Goal: Navigation & Orientation: Find specific page/section

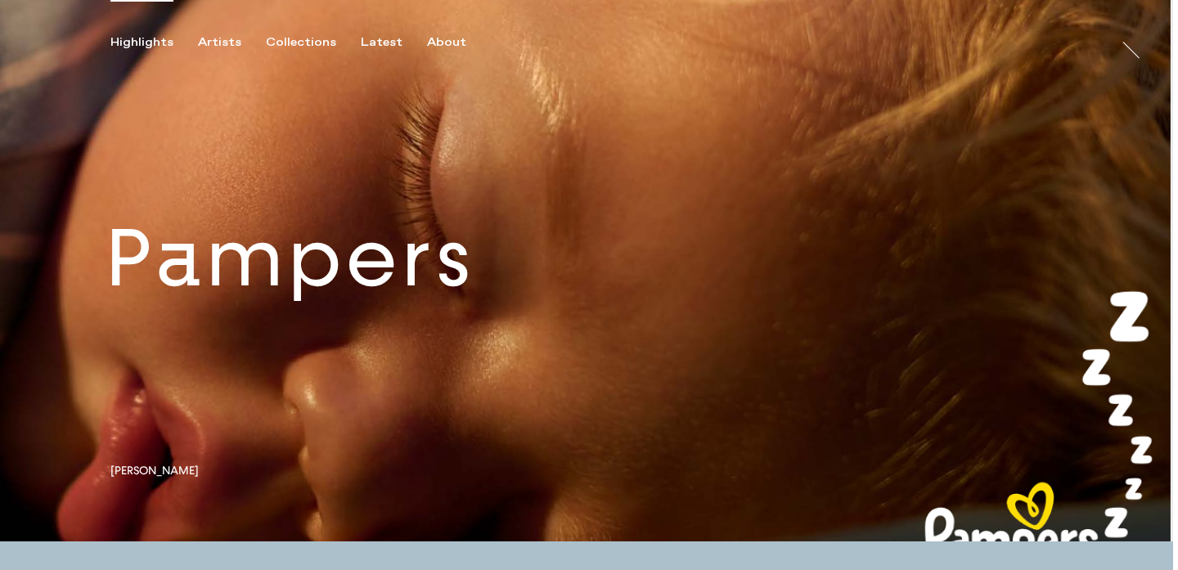
click at [332, 299] on link at bounding box center [586, 270] width 1173 height 541
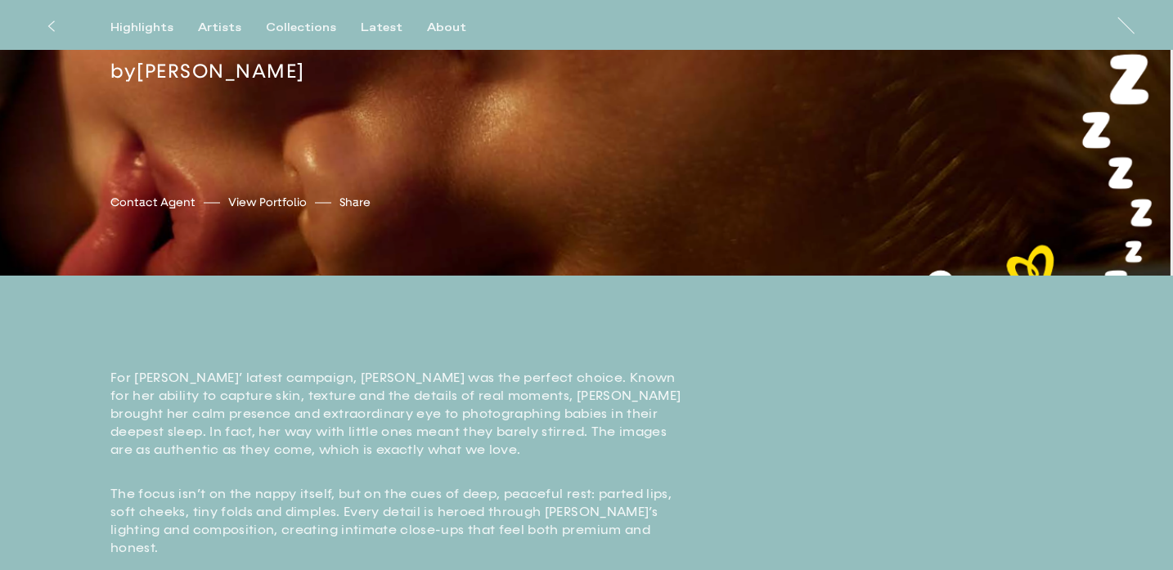
scroll to position [72, 0]
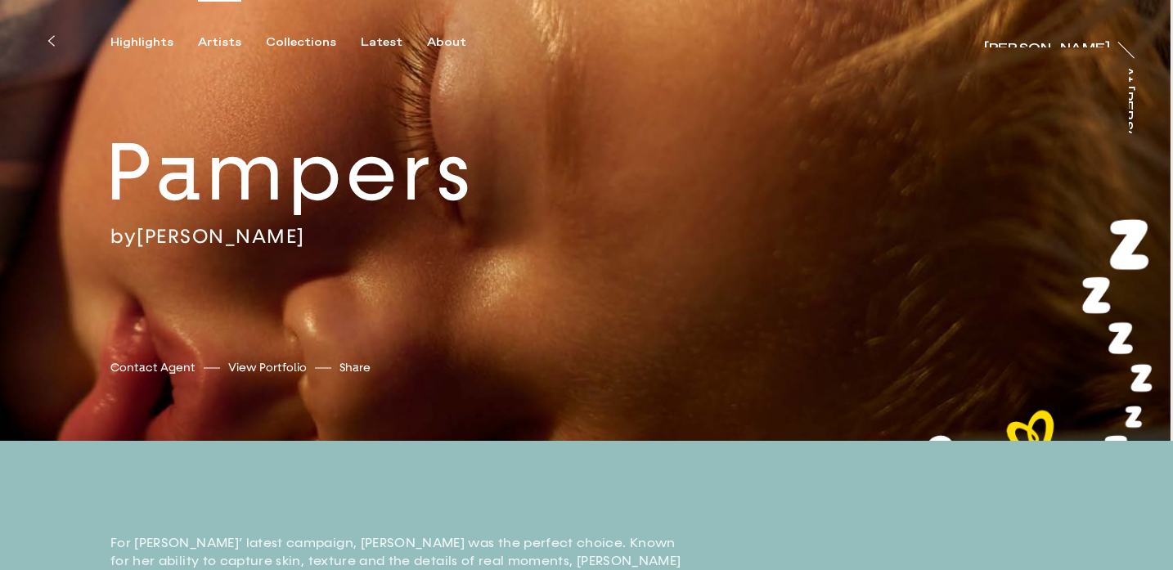
click at [213, 44] on div "Artists" at bounding box center [219, 42] width 43 height 15
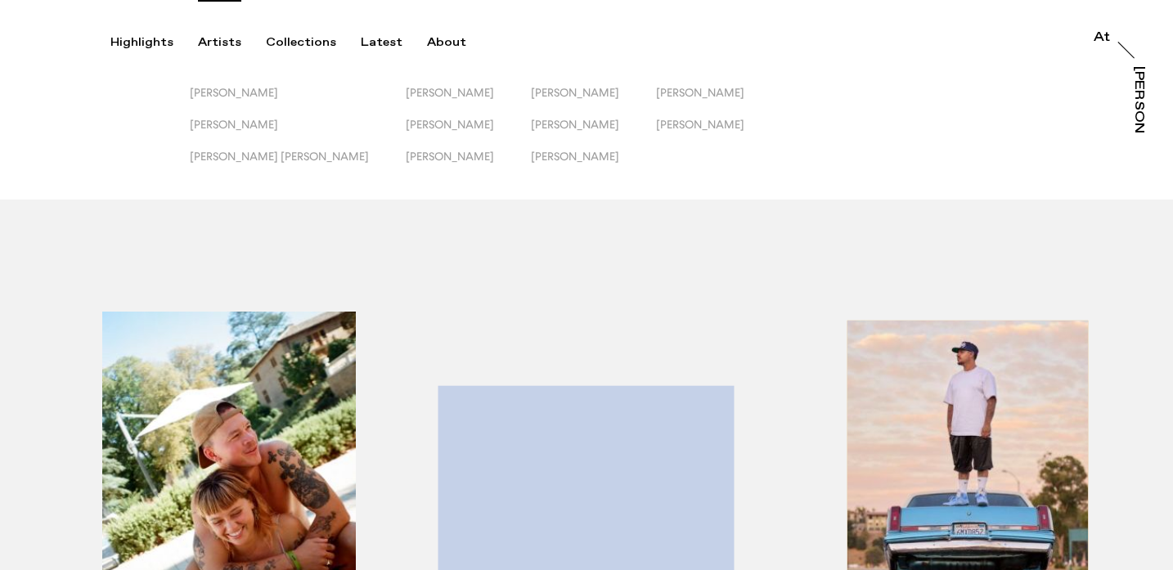
scroll to position [195, 0]
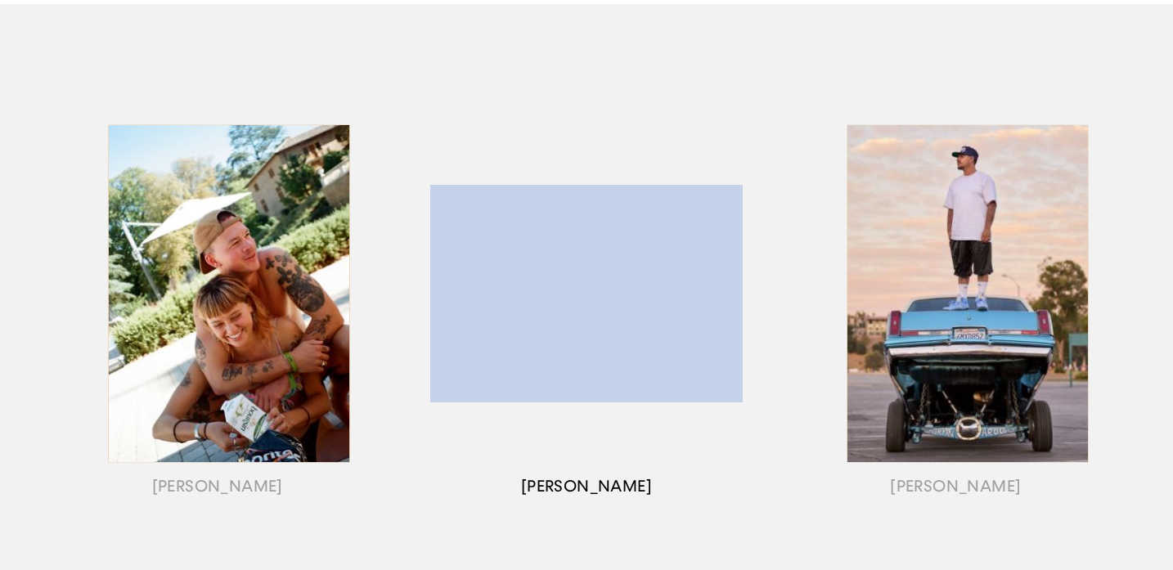
click at [609, 469] on div "button" at bounding box center [586, 314] width 369 height 510
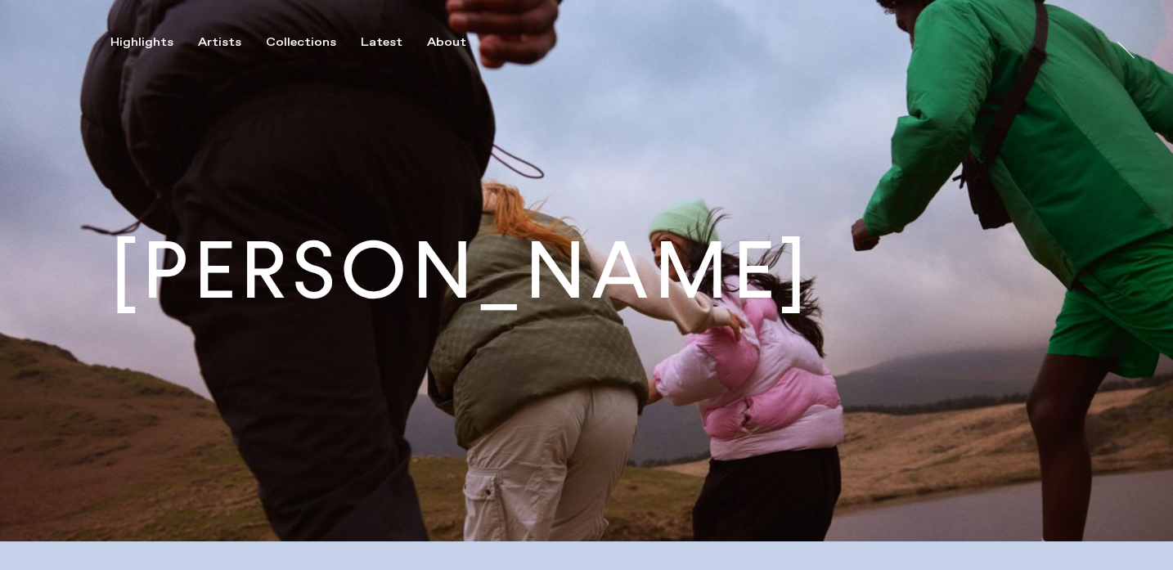
click at [600, 446] on img at bounding box center [586, 270] width 1173 height 541
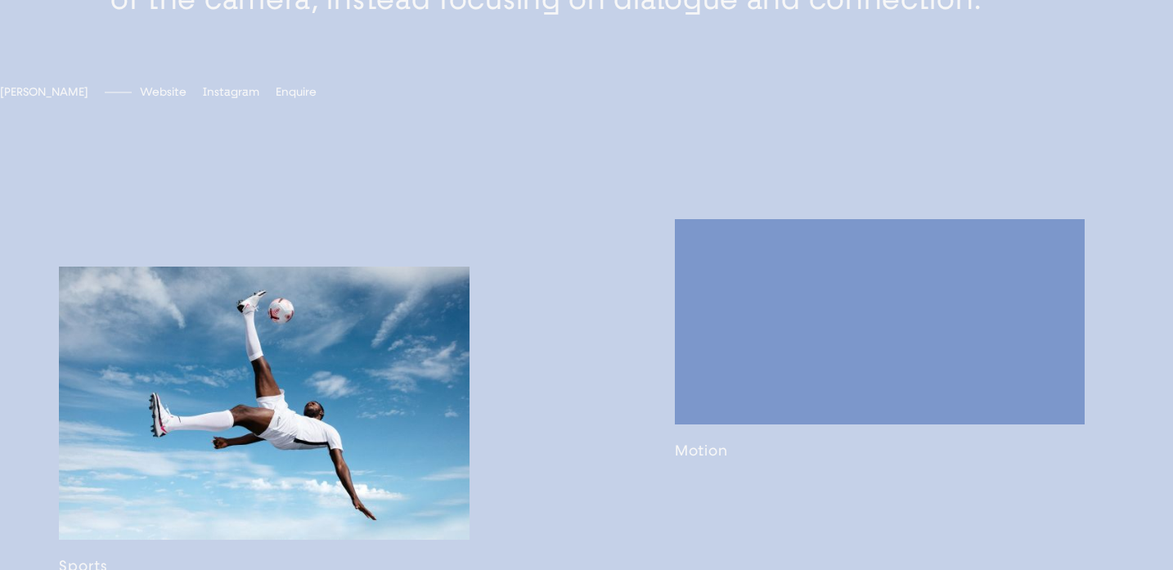
scroll to position [725, 0]
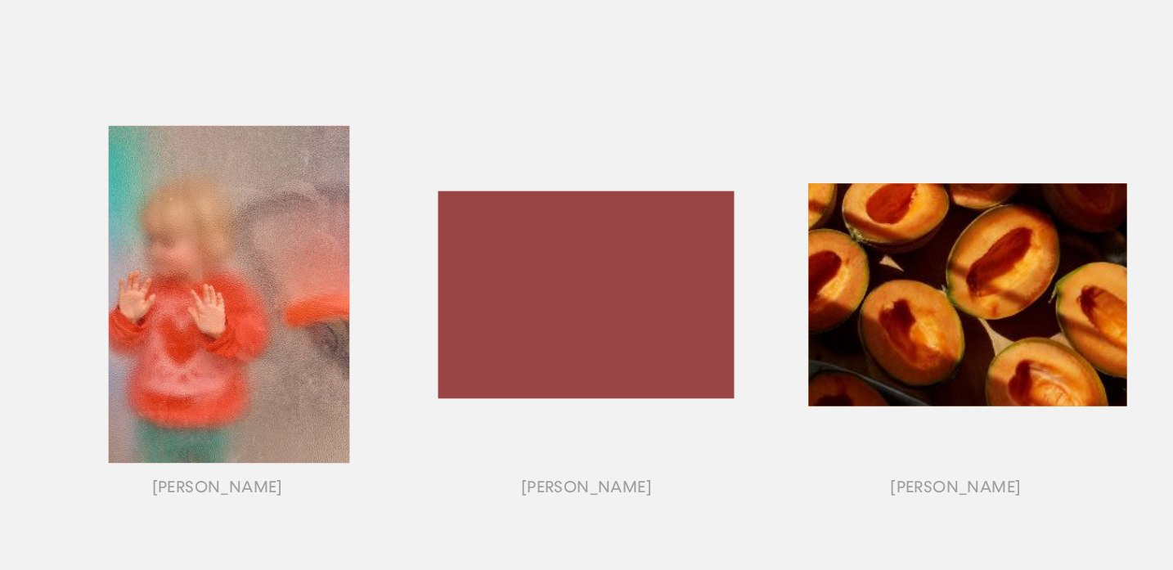
scroll to position [703, 0]
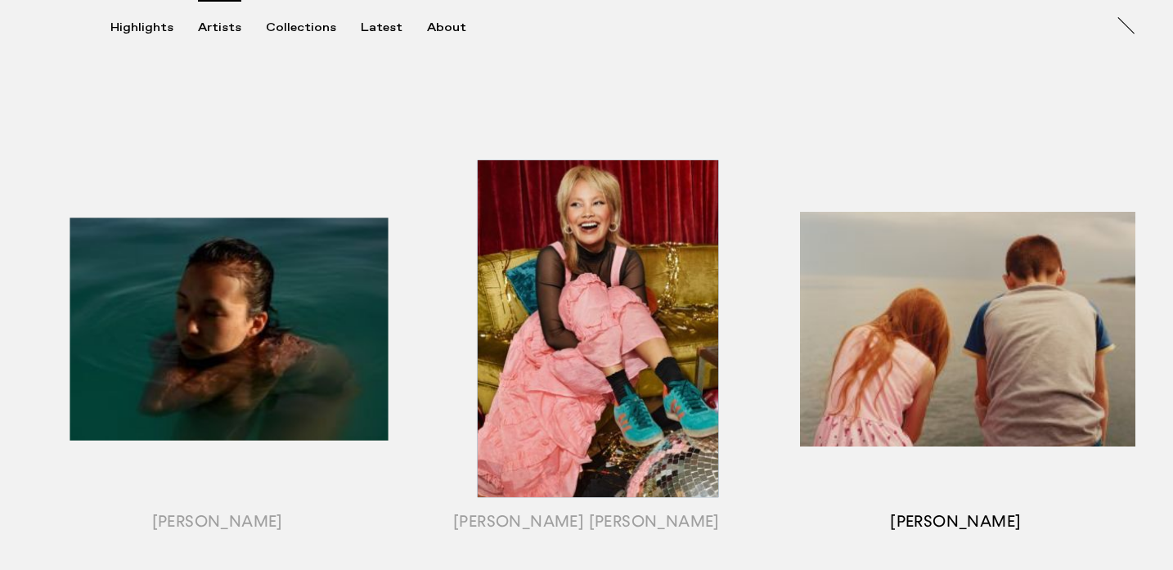
click at [974, 309] on div "button" at bounding box center [955, 349] width 369 height 510
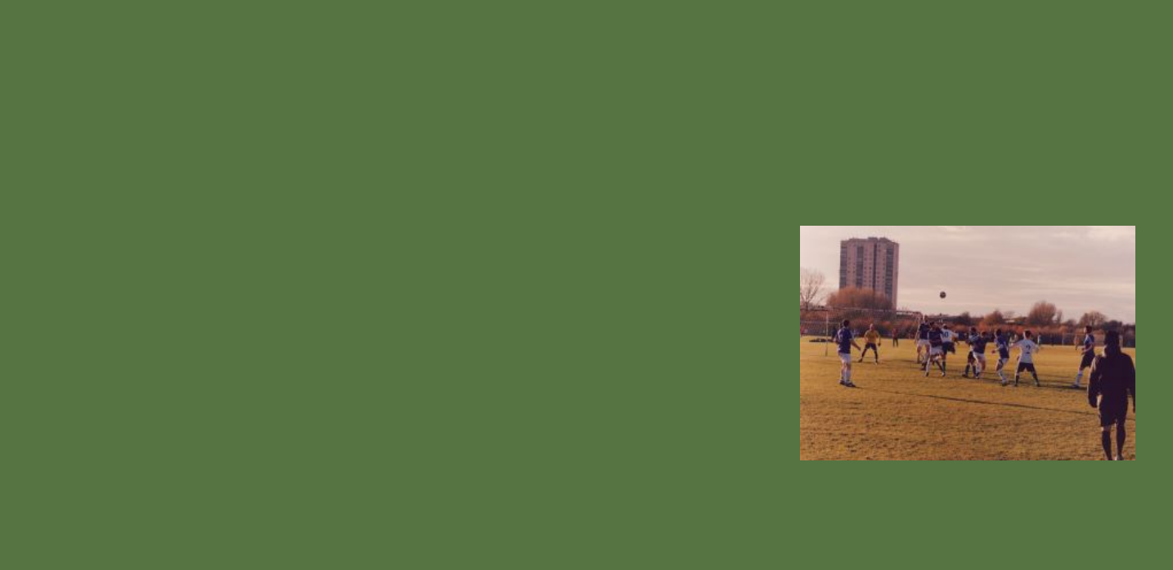
click at [703, 215] on div at bounding box center [586, 285] width 1173 height 570
click at [1008, 196] on div "button" at bounding box center [955, 349] width 369 height 510
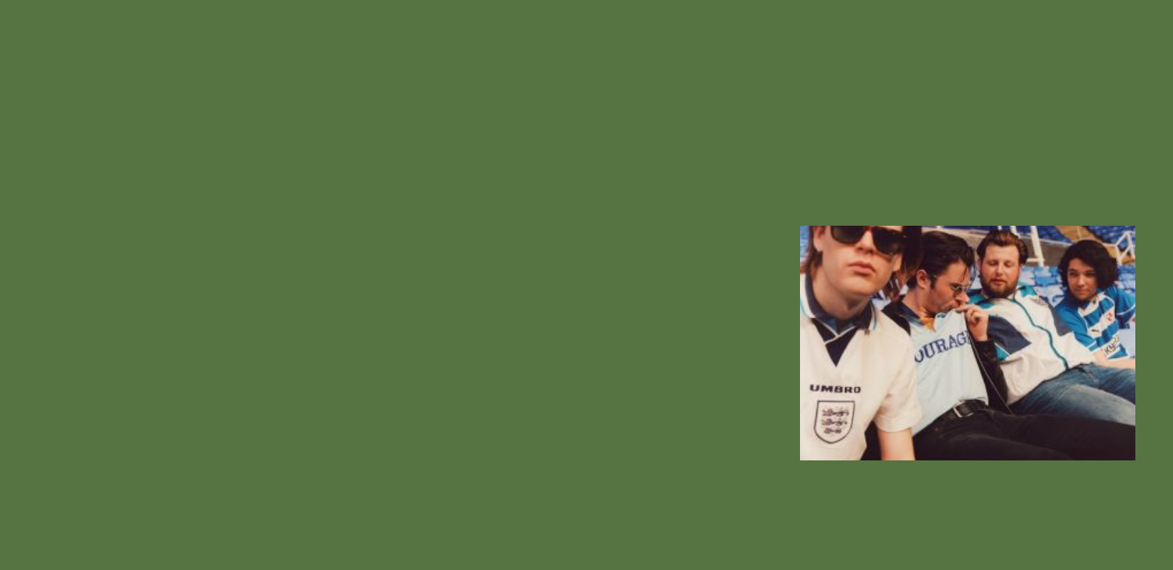
click at [653, 228] on div at bounding box center [586, 285] width 1173 height 570
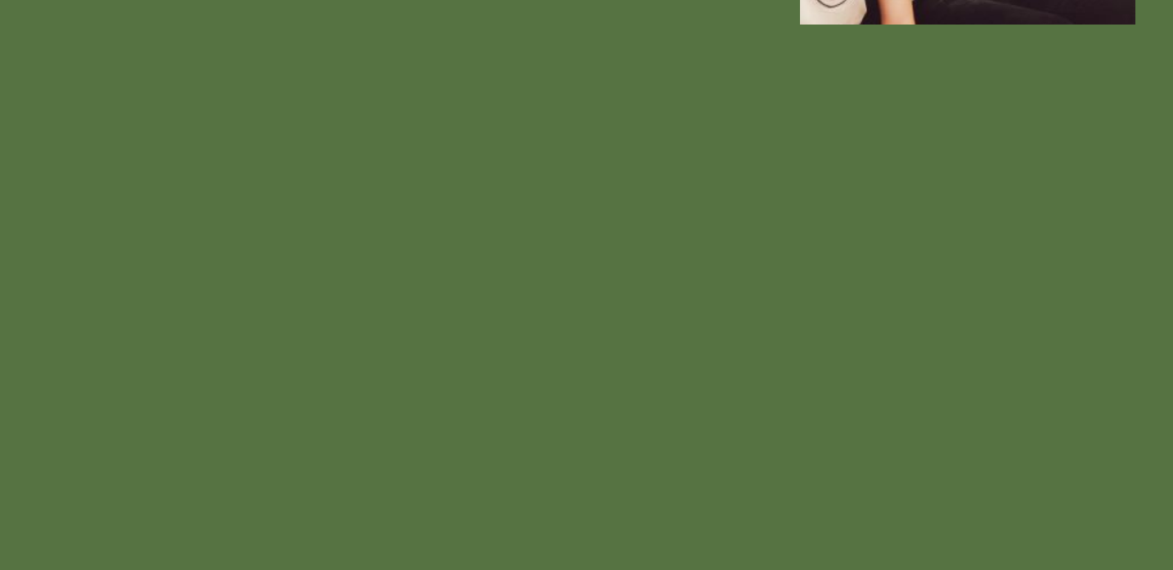
scroll to position [1196, 0]
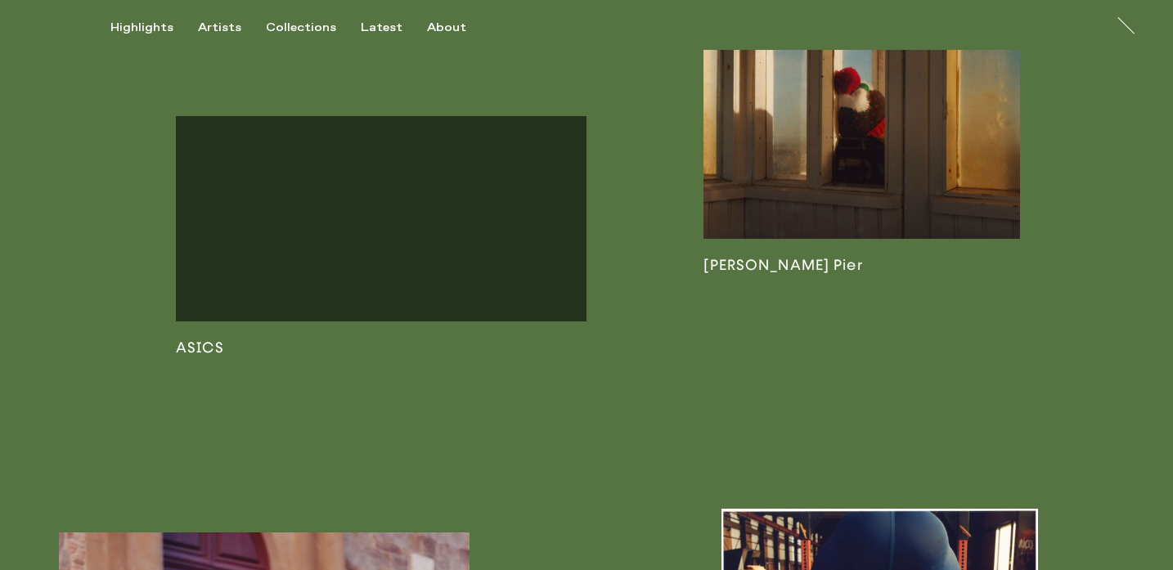
scroll to position [1373, 0]
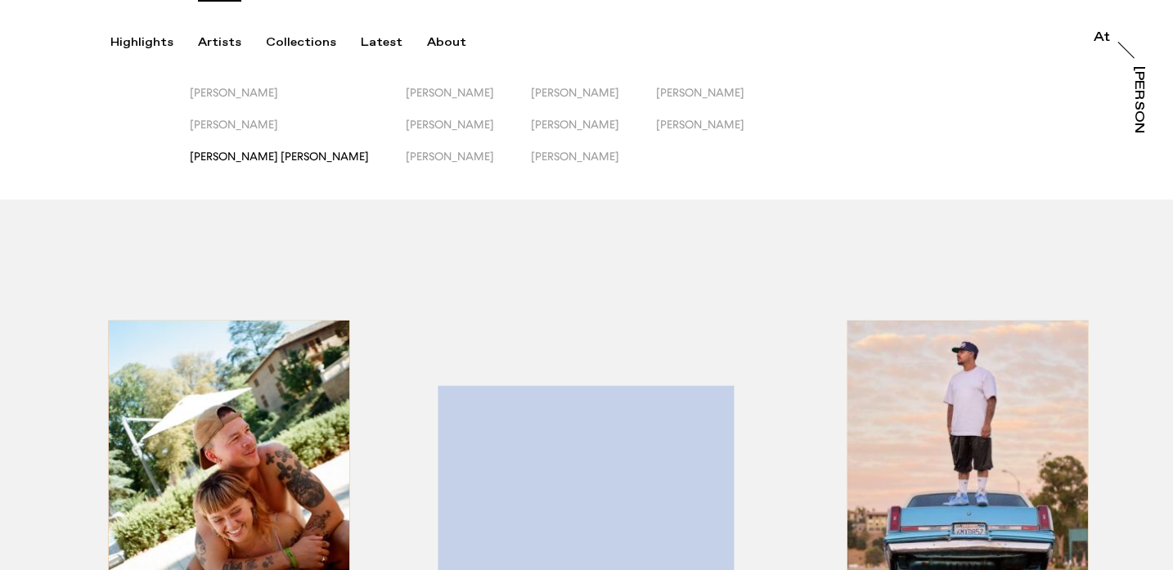
click at [242, 156] on span "[PERSON_NAME] [PERSON_NAME]" at bounding box center [279, 156] width 179 height 13
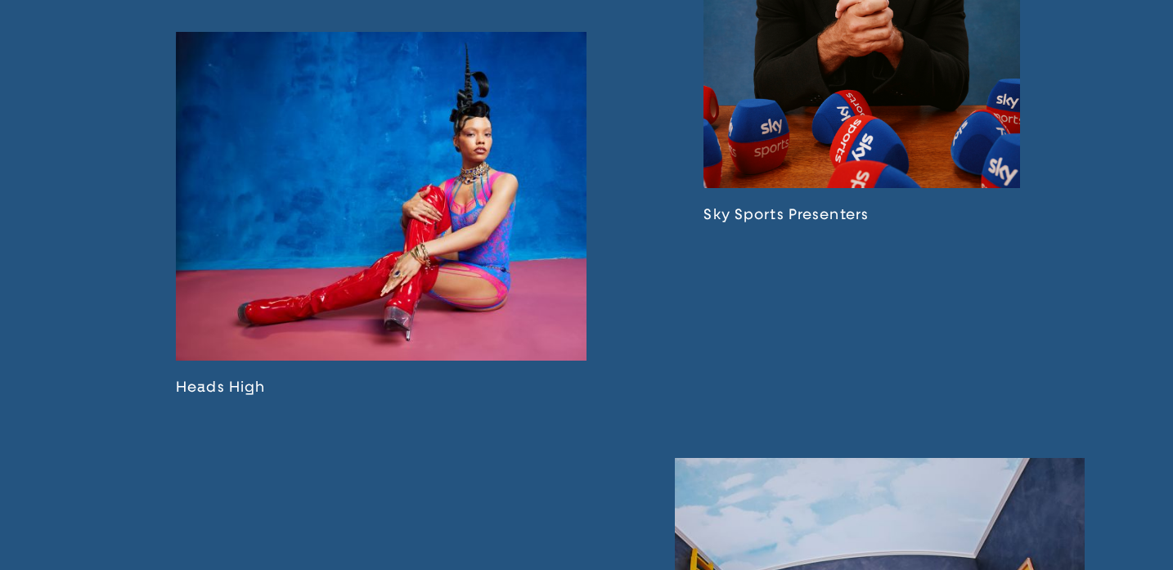
scroll to position [1071, 0]
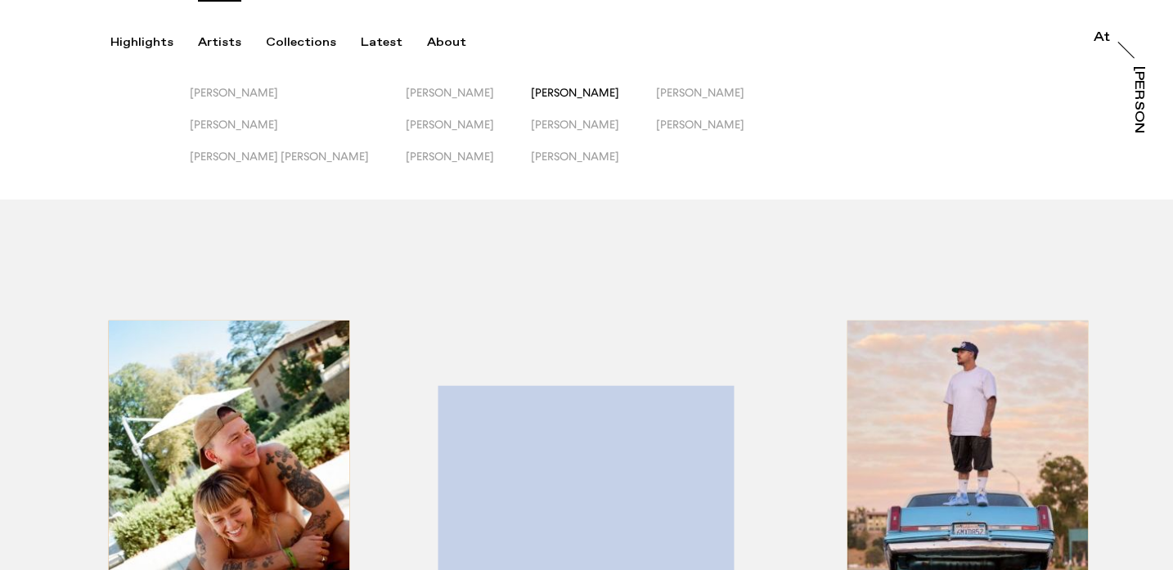
click at [531, 88] on span "[PERSON_NAME]" at bounding box center [575, 92] width 88 height 13
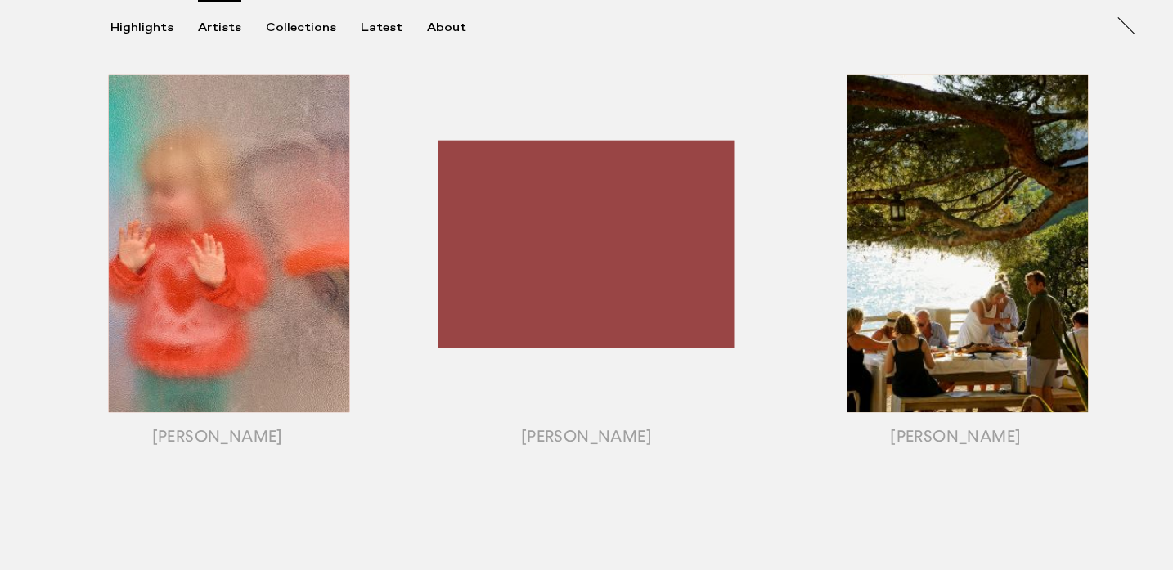
scroll to position [1331, 0]
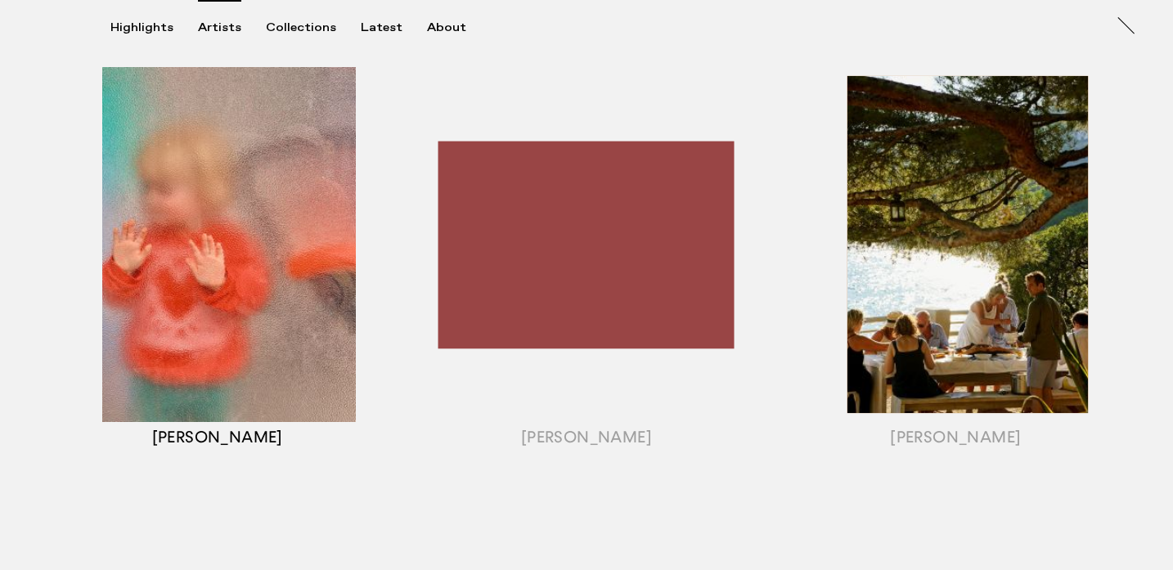
click at [219, 226] on div "button" at bounding box center [217, 265] width 369 height 510
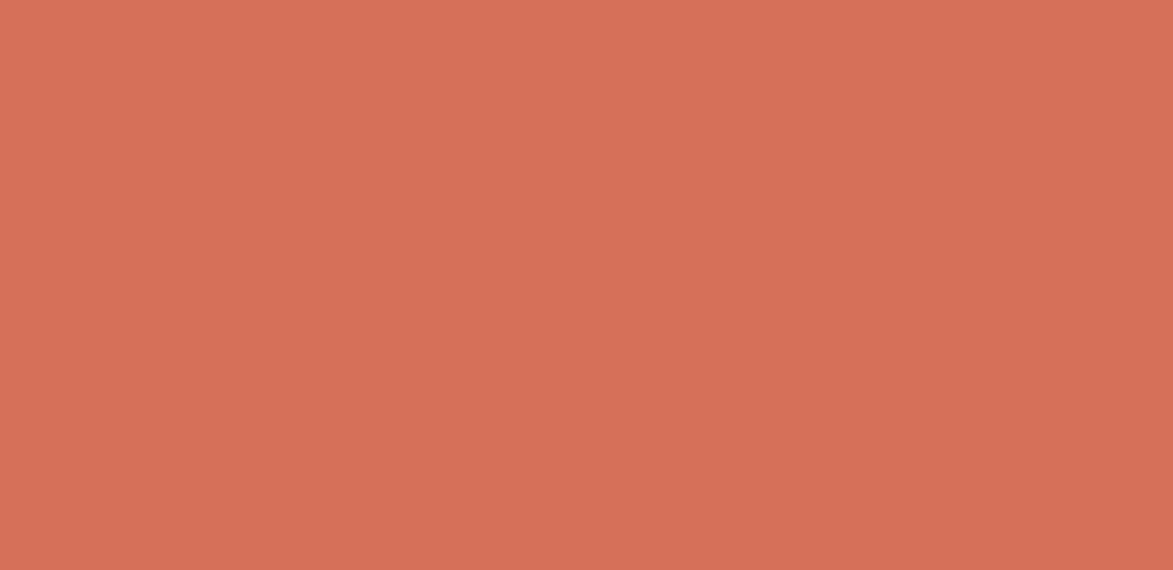
scroll to position [0, 0]
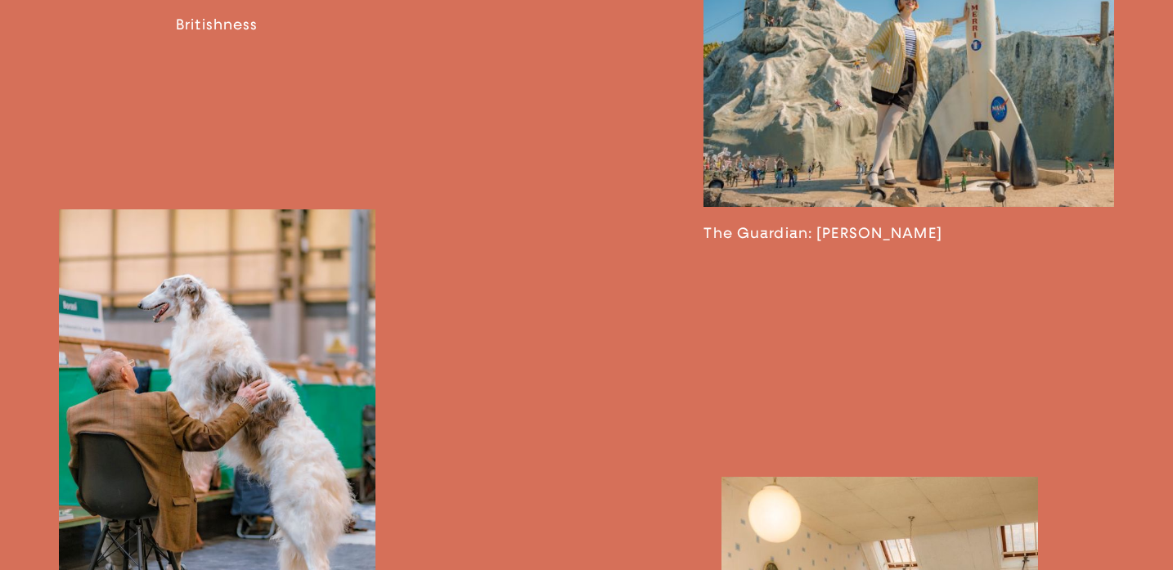
scroll to position [1718, 0]
